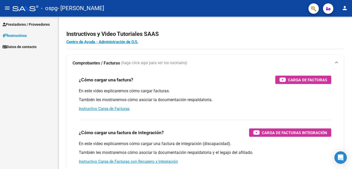
click at [19, 22] on span "Prestadores / Proveedores" at bounding box center [26, 25] width 47 height 6
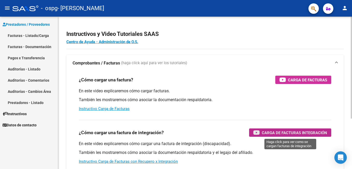
click at [279, 133] on span "Carga de Facturas Integración" at bounding box center [294, 132] width 65 height 6
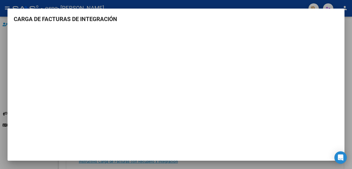
click at [339, 15] on mat-dialog-content "CARGA DE FACTURAS DE INTEGRACIÓN" at bounding box center [176, 80] width 337 height 131
click at [9, 12] on mat-dialog-container "CARGA DE FACTURAS DE INTEGRACIÓN" at bounding box center [176, 85] width 337 height 152
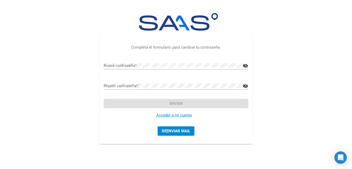
click at [171, 114] on link "Acceder a mi cuenta" at bounding box center [174, 115] width 36 height 5
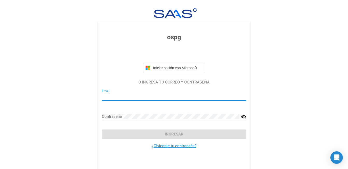
click at [119, 95] on input "Email" at bounding box center [174, 96] width 145 height 5
type input "[EMAIL_ADDRESS][DOMAIN_NAME]"
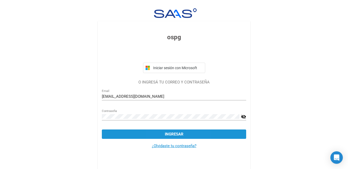
click at [163, 133] on button "Ingresar" at bounding box center [174, 133] width 145 height 9
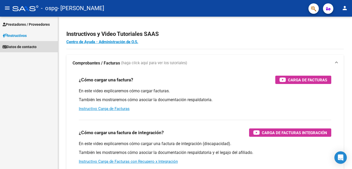
click at [27, 44] on span "Datos de contacto" at bounding box center [20, 47] width 34 height 6
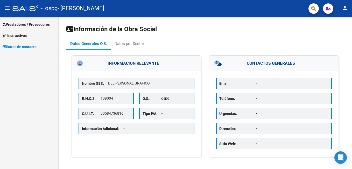
click at [23, 23] on span "Prestadores / Proveedores" at bounding box center [26, 25] width 47 height 6
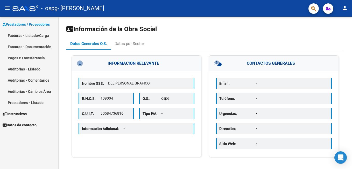
click at [22, 35] on link "Facturas - Listado/Carga" at bounding box center [29, 35] width 58 height 11
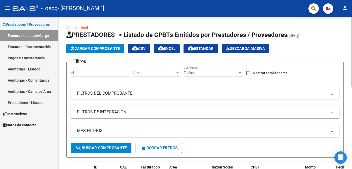
click at [96, 47] on span "Cargar Comprobante" at bounding box center [95, 48] width 49 height 5
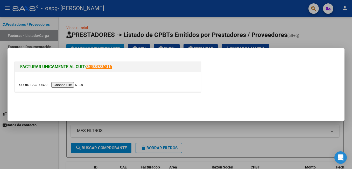
click at [65, 85] on input "file" at bounding box center [52, 84] width 66 height 5
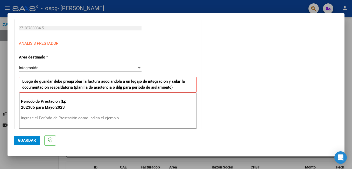
scroll to position [104, 0]
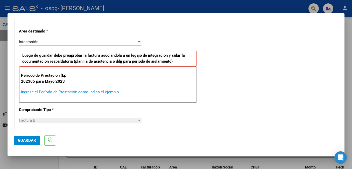
click at [67, 91] on input "Ingrese el Período de Prestación como indica el ejemplo" at bounding box center [81, 92] width 120 height 5
type input "202507"
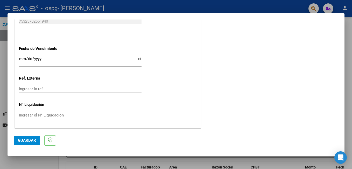
scroll to position [259, 0]
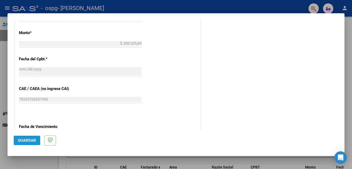
click at [26, 140] on span "Guardar" at bounding box center [27, 140] width 18 height 5
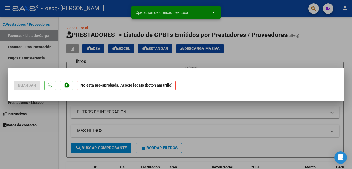
scroll to position [0, 0]
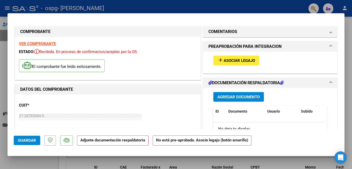
click at [225, 59] on span "Asociar Legajo" at bounding box center [239, 60] width 31 height 5
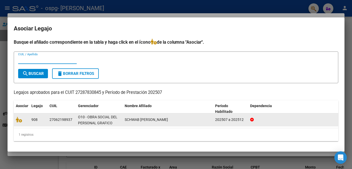
click at [132, 118] on span "SCHWAB [PERSON_NAME]" at bounding box center [146, 119] width 43 height 4
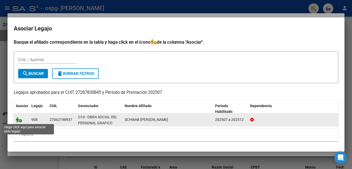
click at [19, 120] on icon at bounding box center [19, 119] width 6 height 6
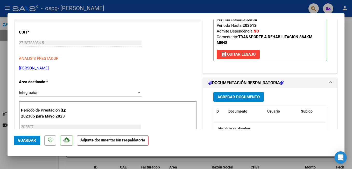
scroll to position [78, 0]
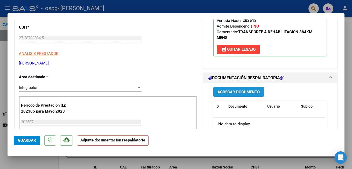
click at [231, 92] on span "Agregar Documento" at bounding box center [239, 92] width 42 height 5
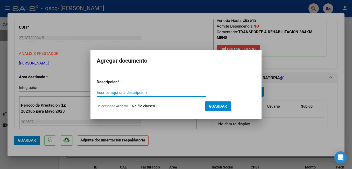
click at [136, 92] on input "Escriba aquí una descripcion" at bounding box center [151, 92] width 109 height 5
type input "planilla de asistencia"
click at [122, 105] on span "Seleccionar Archivo" at bounding box center [112, 106] width 31 height 4
click at [132, 105] on input "Seleccionar Archivo" at bounding box center [166, 106] width 69 height 5
type input "C:\fakepath\[PERSON_NAME].pdf"
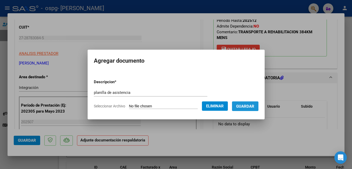
click at [241, 106] on span "Guardar" at bounding box center [245, 106] width 18 height 5
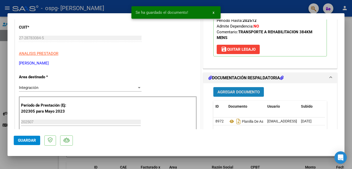
click at [233, 91] on span "Agregar Documento" at bounding box center [239, 92] width 42 height 5
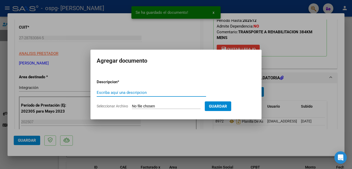
click at [139, 91] on input "Escriba aquí una descripcion" at bounding box center [151, 92] width 109 height 5
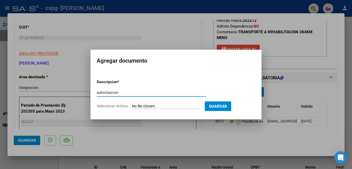
type input "autorizacion"
click at [108, 105] on span "Seleccionar Archivo" at bounding box center [112, 106] width 31 height 4
click at [132, 105] on input "Seleccionar Archivo" at bounding box center [166, 106] width 69 height 5
type input "C:\fakepath\AUTORIZACIONES 2025.odt1.odt1.odt2.odt2.odt"
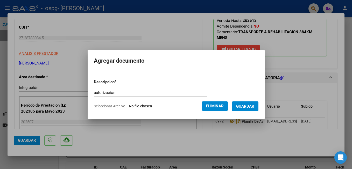
click at [242, 105] on span "Guardar" at bounding box center [245, 106] width 18 height 5
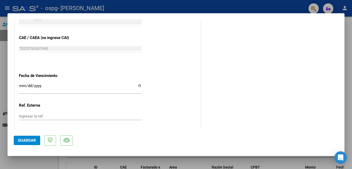
scroll to position [355, 0]
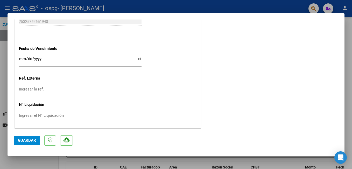
click at [137, 59] on input "Ingresar la fecha" at bounding box center [80, 61] width 123 height 8
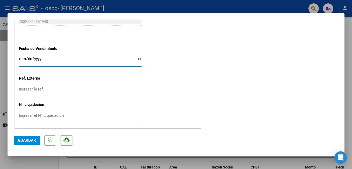
type input "[DATE]"
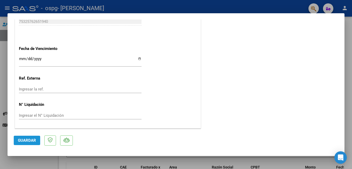
click at [34, 139] on span "Guardar" at bounding box center [27, 140] width 18 height 5
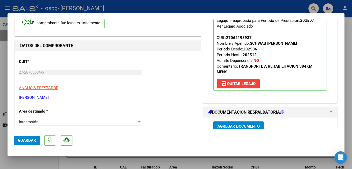
scroll to position [0, 0]
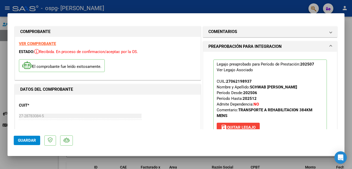
click at [2, 44] on div at bounding box center [176, 84] width 352 height 169
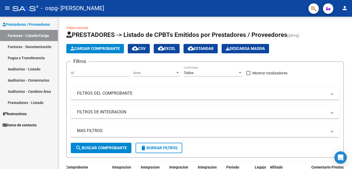
click at [15, 57] on link "Pagos x Transferencia" at bounding box center [29, 57] width 58 height 11
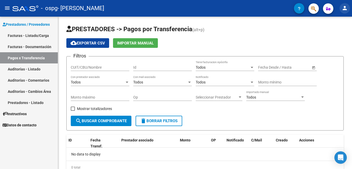
click at [345, 9] on mat-icon "person" at bounding box center [345, 8] width 6 height 6
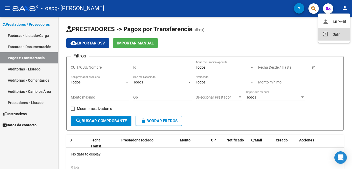
click at [338, 34] on button "exit_to_app Salir" at bounding box center [335, 34] width 32 height 12
